Goal: Book appointment/travel/reservation

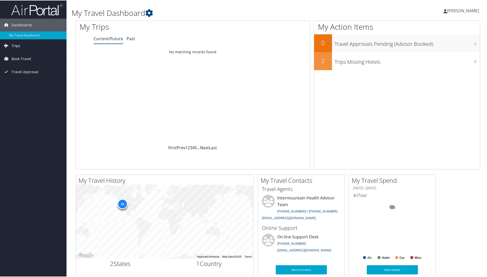
click at [17, 45] on span "Trips" at bounding box center [16, 45] width 9 height 13
click at [23, 71] on link "Trips Missing Hotels" at bounding box center [33, 71] width 67 height 8
click at [22, 58] on span "Book Travel" at bounding box center [22, 58] width 20 height 13
click at [26, 83] on link "Book/Manage Online Trips" at bounding box center [33, 84] width 67 height 8
